Goal: Task Accomplishment & Management: Manage account settings

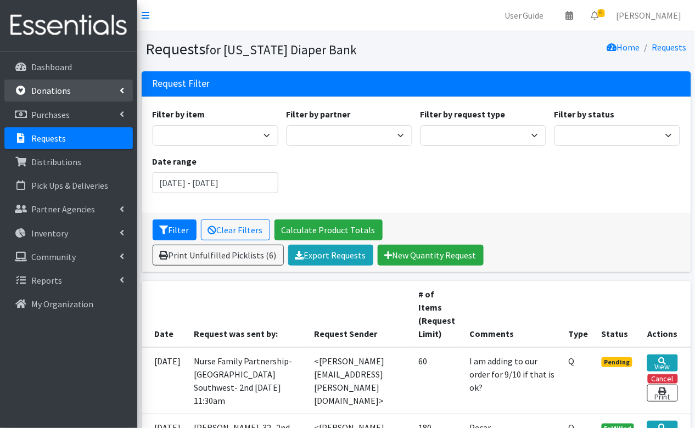
click at [41, 91] on p "Donations" at bounding box center [51, 90] width 40 height 11
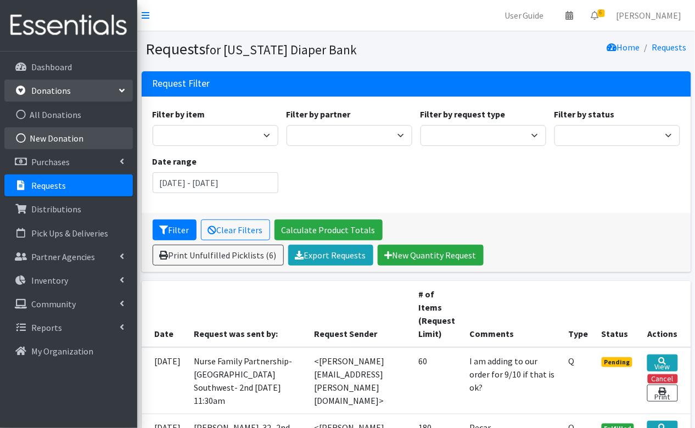
click at [54, 138] on link "New Donation" at bounding box center [68, 138] width 129 height 22
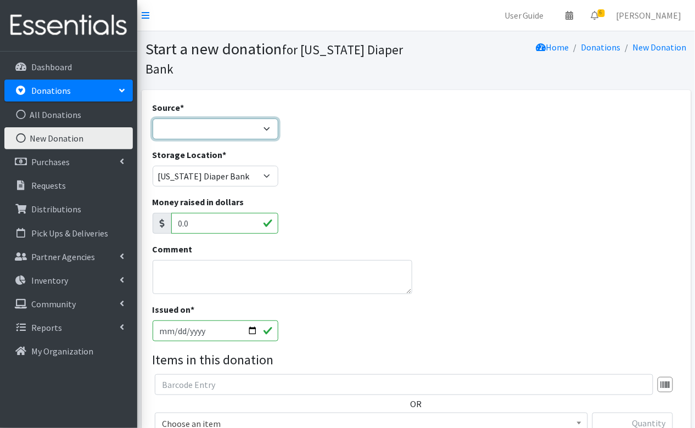
click at [242, 119] on select "Product Drive Manufacturer Donation Site Misc. Donation" at bounding box center [216, 129] width 126 height 21
select select "Misc. Donation"
click at [236, 260] on textarea "Comment" at bounding box center [283, 277] width 260 height 34
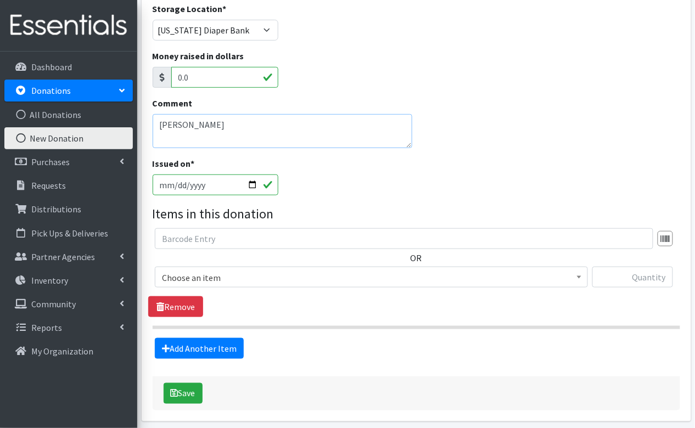
scroll to position [147, 0]
type textarea "Terri Horvath"
click at [260, 270] on span "Choose an item" at bounding box center [371, 277] width 419 height 15
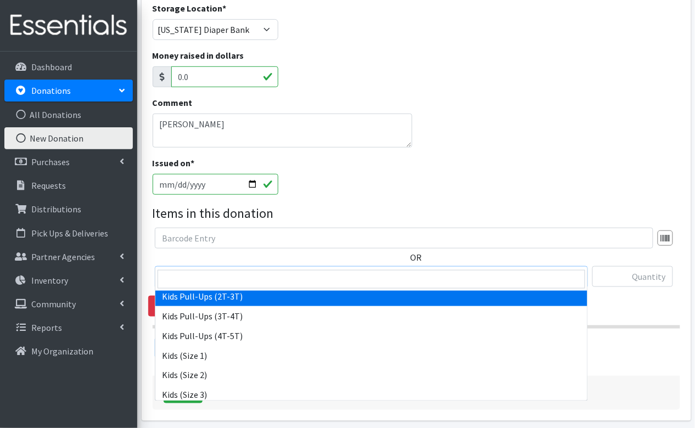
scroll to position [93, 0]
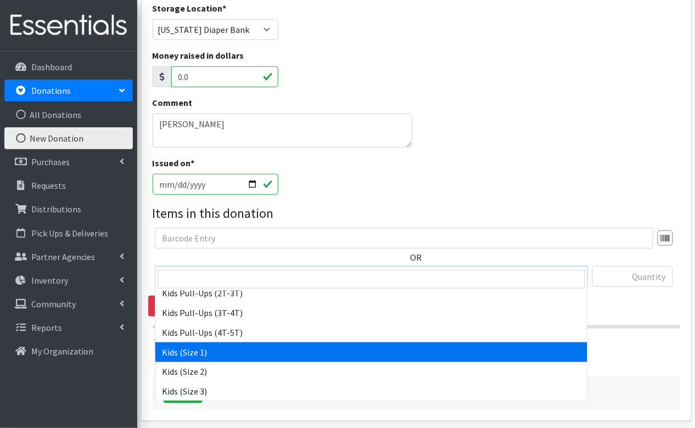
select select "3401"
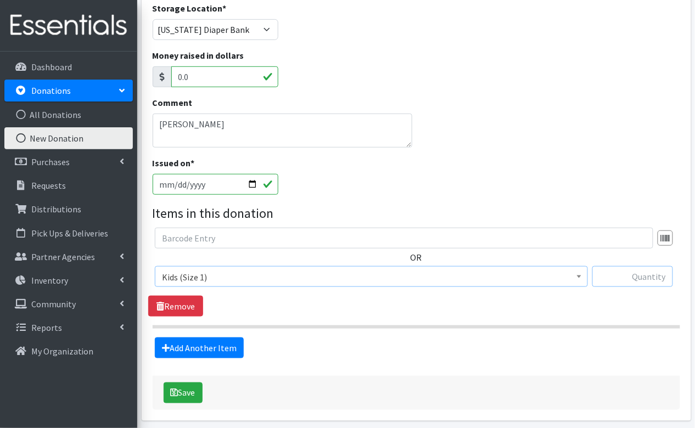
click at [649, 266] on input "text" at bounding box center [633, 276] width 81 height 21
type input "176"
click at [505, 270] on span "Choose an item Diaper Rash Cream Kids (Newborn) Kids (Preemie) Kids Pull-Ups (2…" at bounding box center [371, 281] width 433 height 30
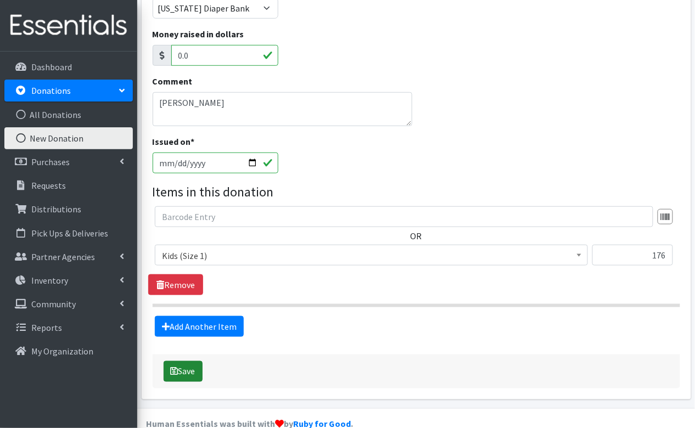
click at [180, 361] on button "Save" at bounding box center [183, 371] width 39 height 21
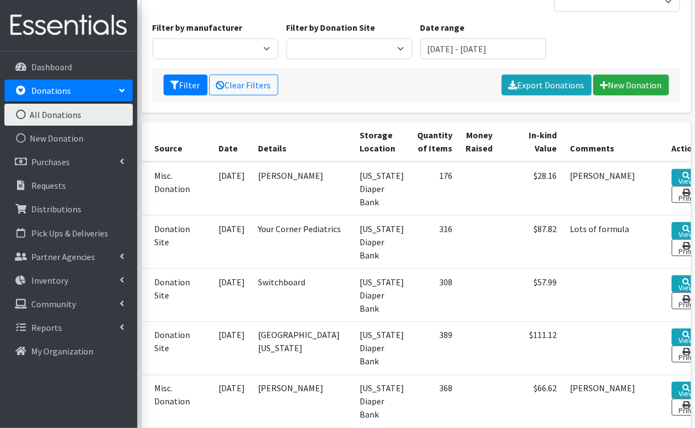
scroll to position [184, 0]
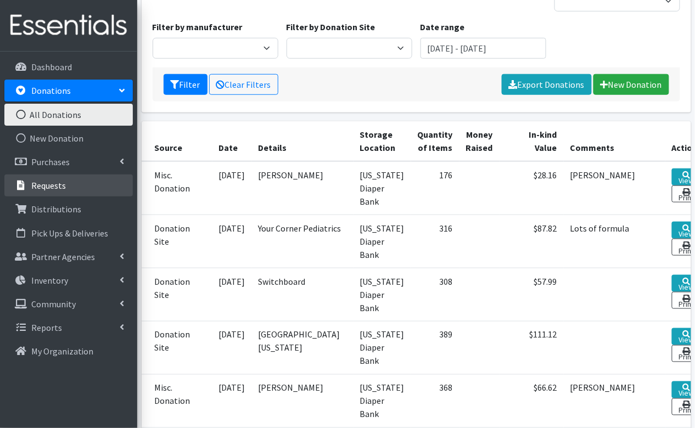
click at [51, 193] on link "Requests" at bounding box center [68, 186] width 129 height 22
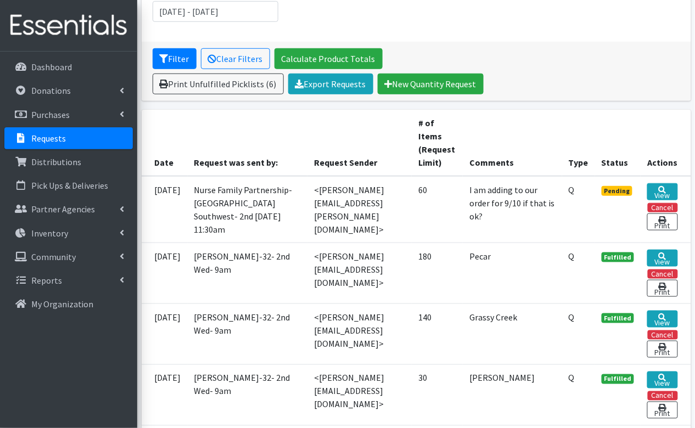
scroll to position [172, 0]
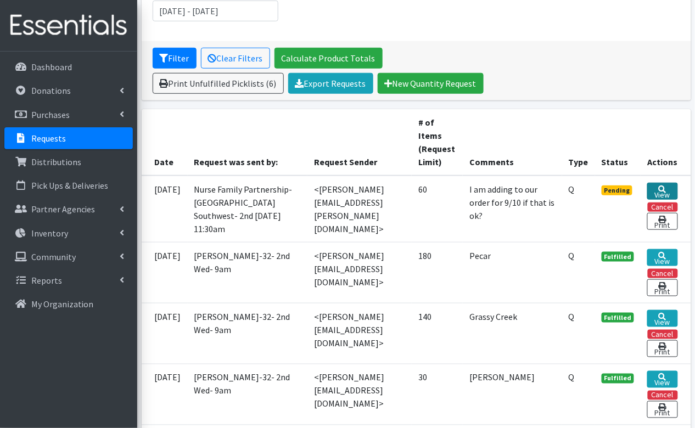
click at [664, 190] on link "View" at bounding box center [663, 191] width 30 height 17
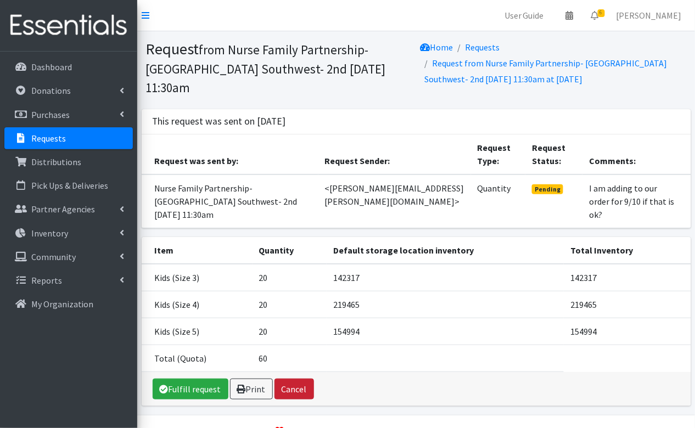
click at [308, 379] on button "Cancel" at bounding box center [295, 389] width 40 height 21
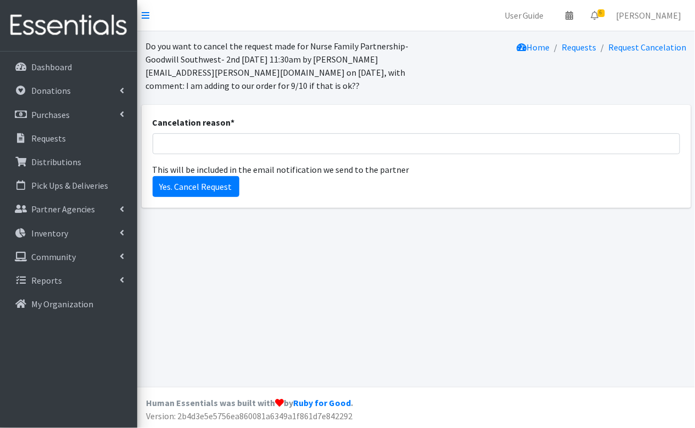
click at [236, 130] on div "Cancelation reason *" at bounding box center [417, 135] width 528 height 38
click at [239, 159] on div "Cancelation reason * This will be included in the email notification we send to…" at bounding box center [417, 146] width 528 height 60
click at [239, 149] on input "Cancelation reason *" at bounding box center [417, 143] width 528 height 21
type input "added to initial request"
click at [225, 189] on input "Yes. Cancel Request" at bounding box center [196, 186] width 87 height 21
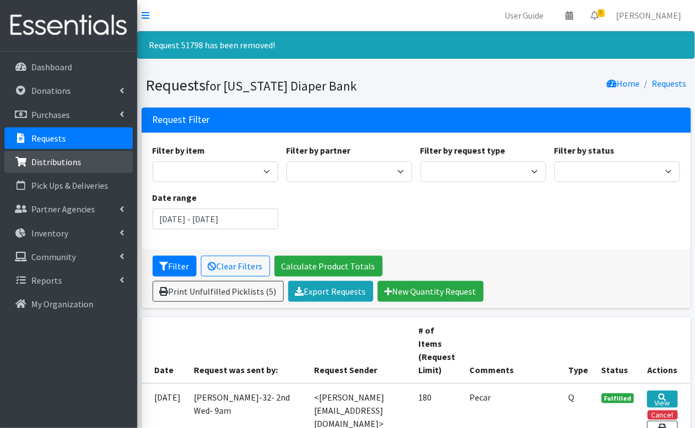
click at [66, 163] on p "Distributions" at bounding box center [56, 162] width 50 height 11
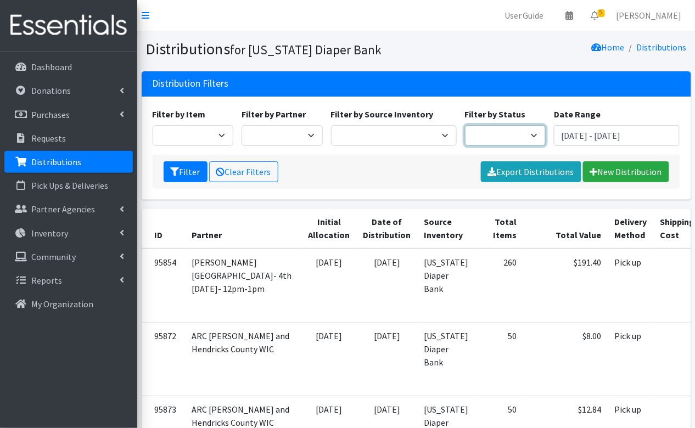
click at [486, 129] on select "Scheduled Complete" at bounding box center [505, 135] width 81 height 21
select select "5"
click at [174, 170] on icon "submit" at bounding box center [175, 172] width 9 height 9
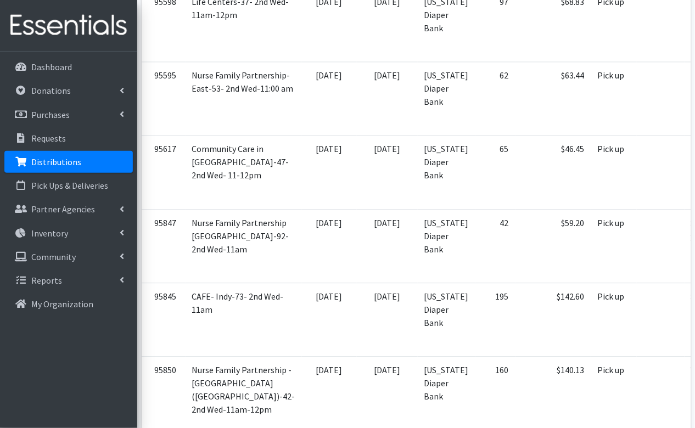
scroll to position [2679, 0]
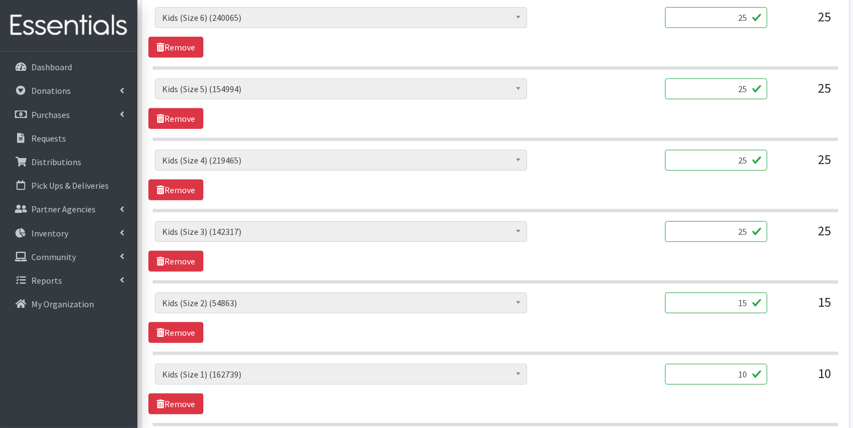
scroll to position [490, 0]
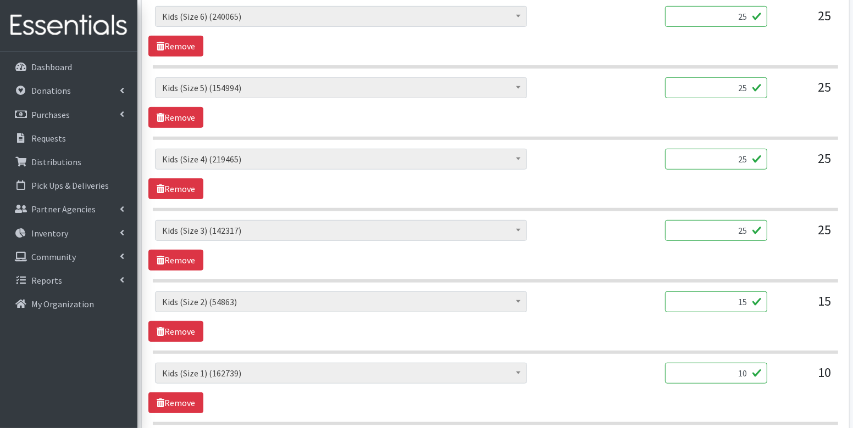
click at [695, 229] on input "25" at bounding box center [716, 230] width 102 height 21
type input "45"
click at [592, 244] on span "Diaper Rash Cream (624) Kids (Newborn) (63004) Kids (Preemie) (929) Kids (Size …" at bounding box center [407, 235] width 505 height 30
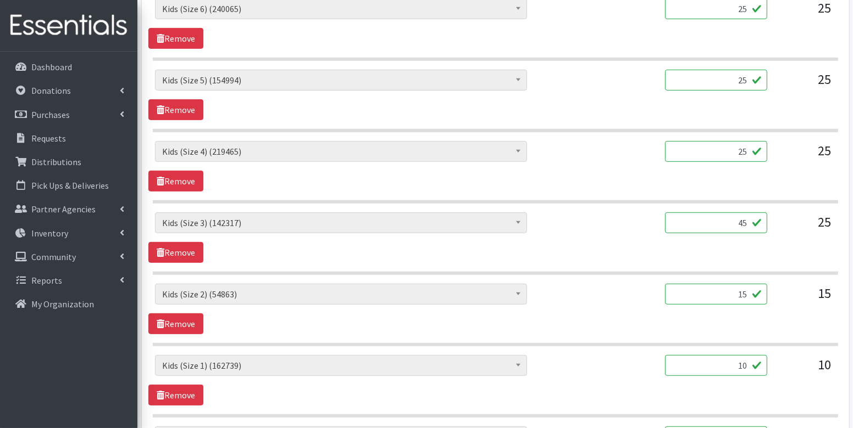
click at [695, 150] on input "25" at bounding box center [716, 151] width 102 height 21
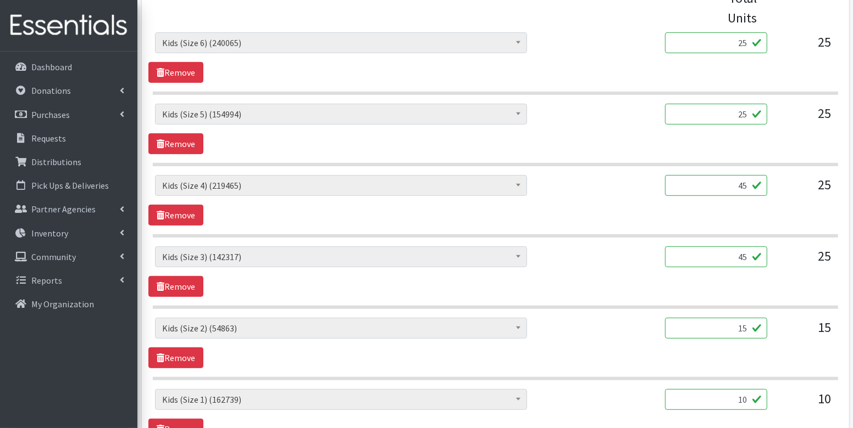
scroll to position [454, 0]
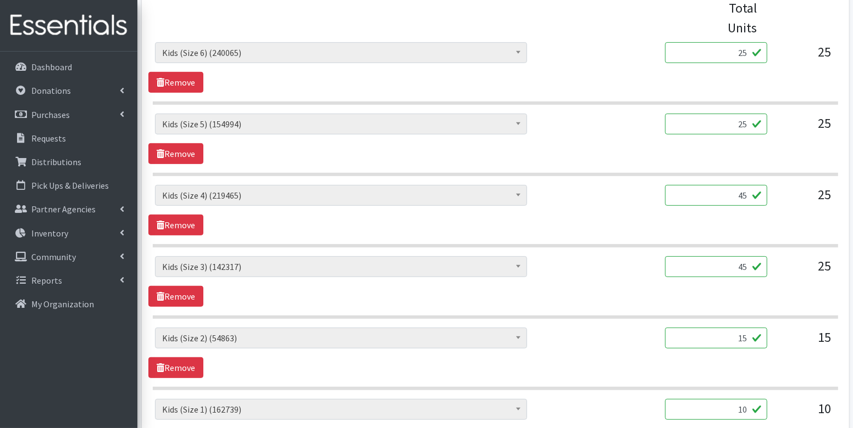
type input "45"
click at [682, 150] on div "Diaper Rash Cream (624) Kids (Newborn) (63004) Kids (Preemie) (929) Kids (Size …" at bounding box center [494, 139] width 693 height 51
click at [695, 122] on input "25" at bounding box center [716, 124] width 102 height 21
type input "45"
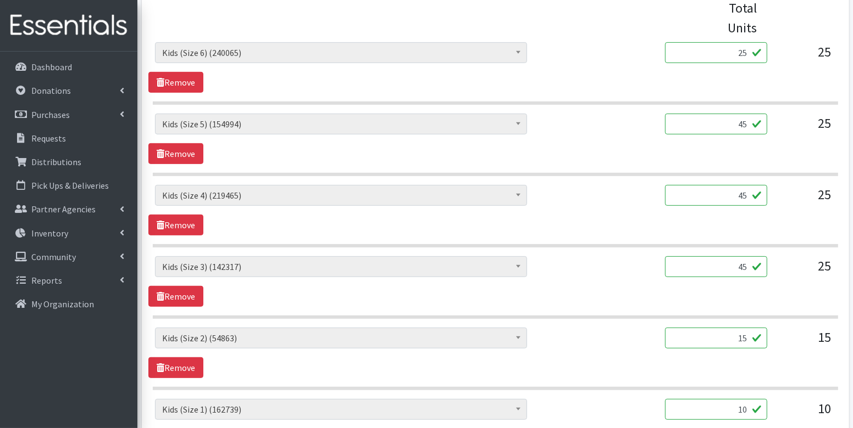
click at [608, 146] on div "Diaper Rash Cream (624) Kids (Newborn) (63004) Kids (Preemie) (929) Kids (Size …" at bounding box center [494, 139] width 693 height 51
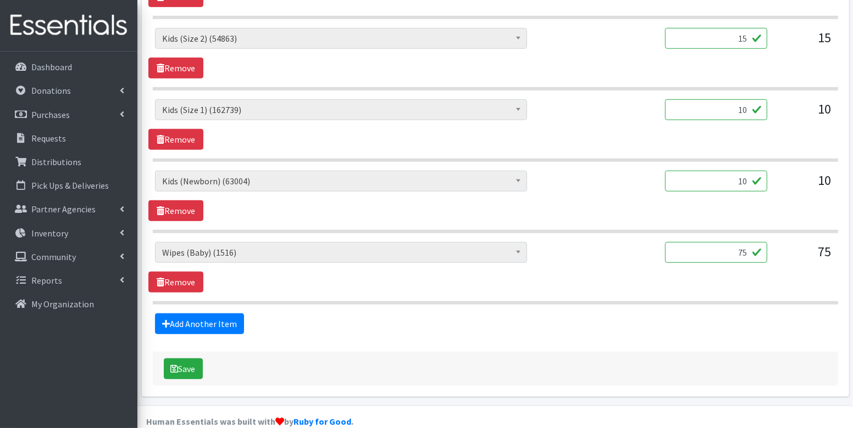
scroll to position [764, 0]
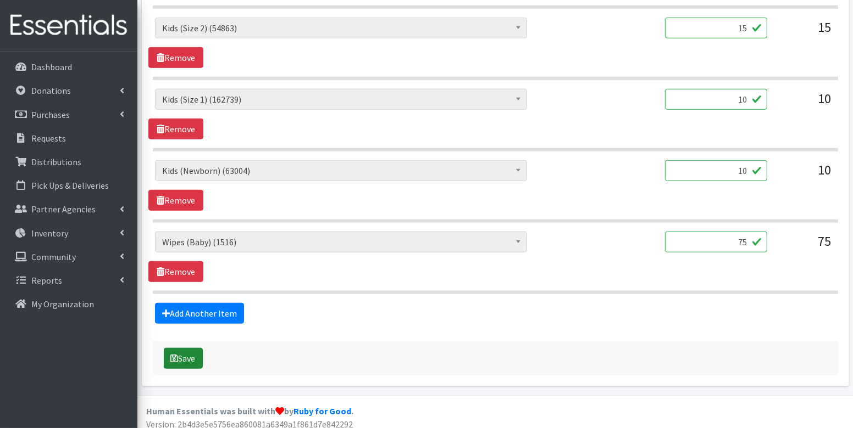
click at [193, 348] on button "Save" at bounding box center [183, 358] width 39 height 21
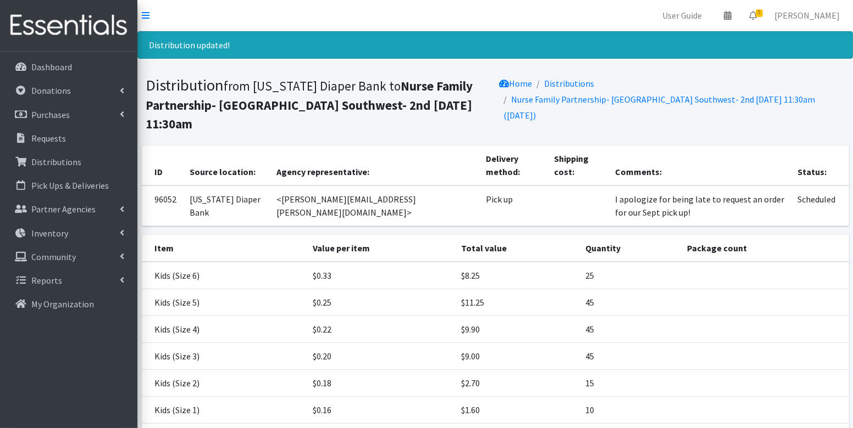
scroll to position [137, 0]
